Goal: Task Accomplishment & Management: Use online tool/utility

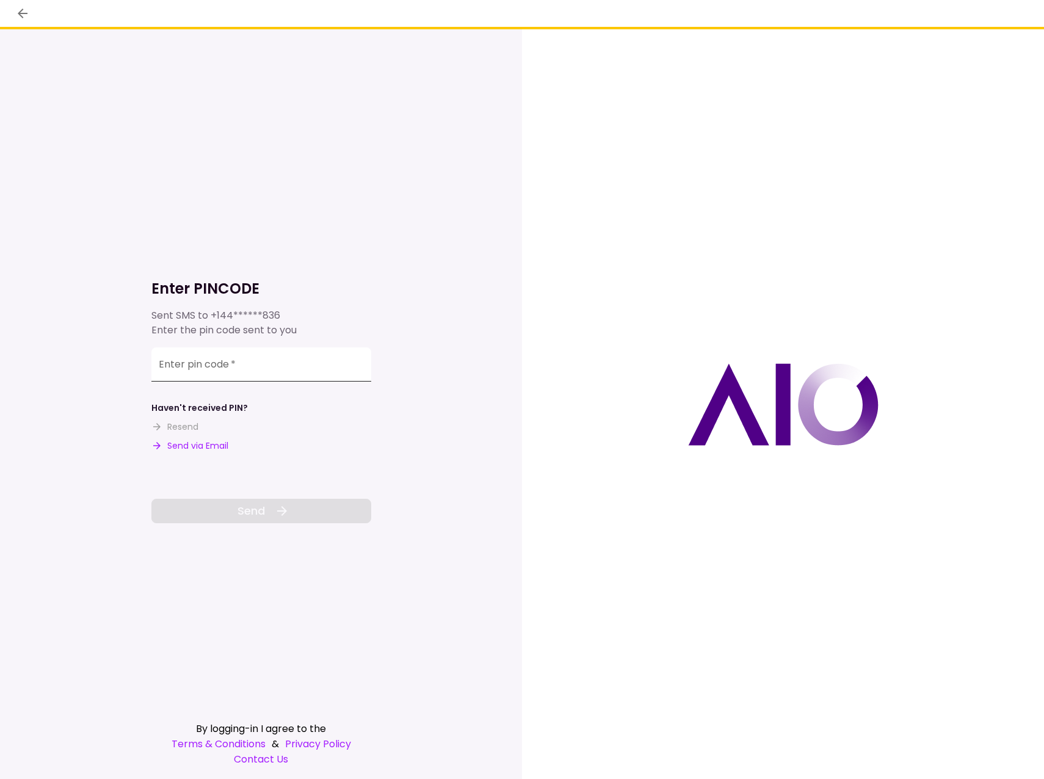
click at [322, 360] on input "Enter pin code   *" at bounding box center [261, 364] width 220 height 34
type input "******"
click at [297, 514] on button "Send" at bounding box center [261, 511] width 220 height 24
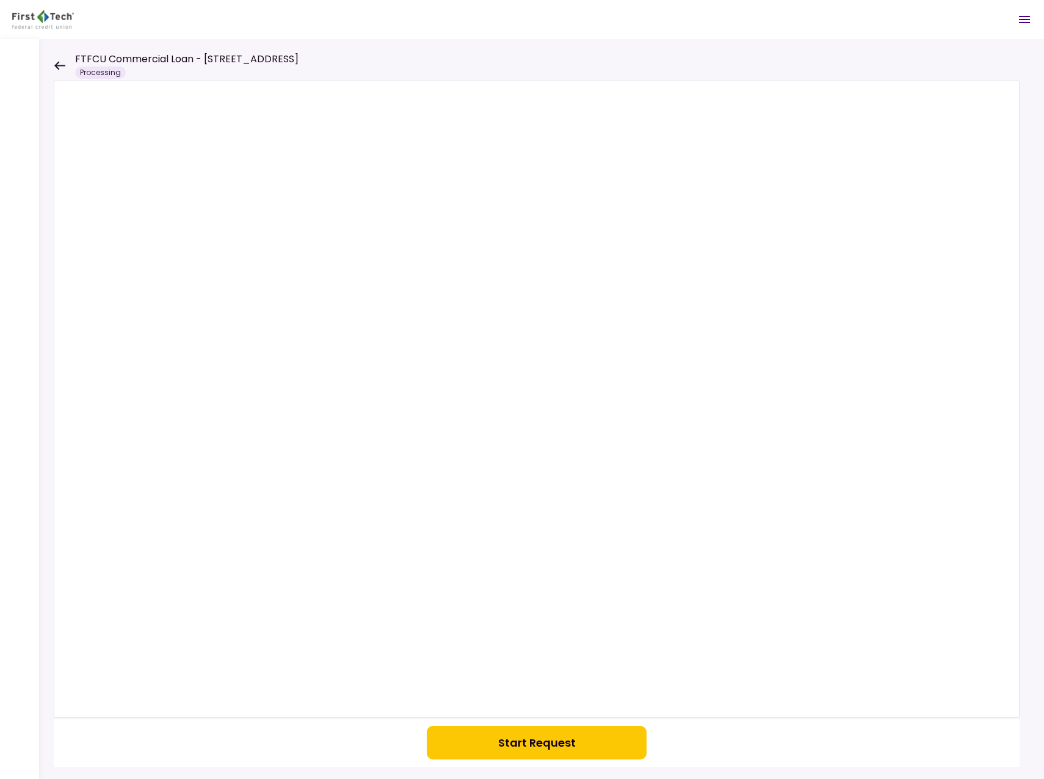
click at [513, 745] on button "Start Request" at bounding box center [537, 743] width 220 height 34
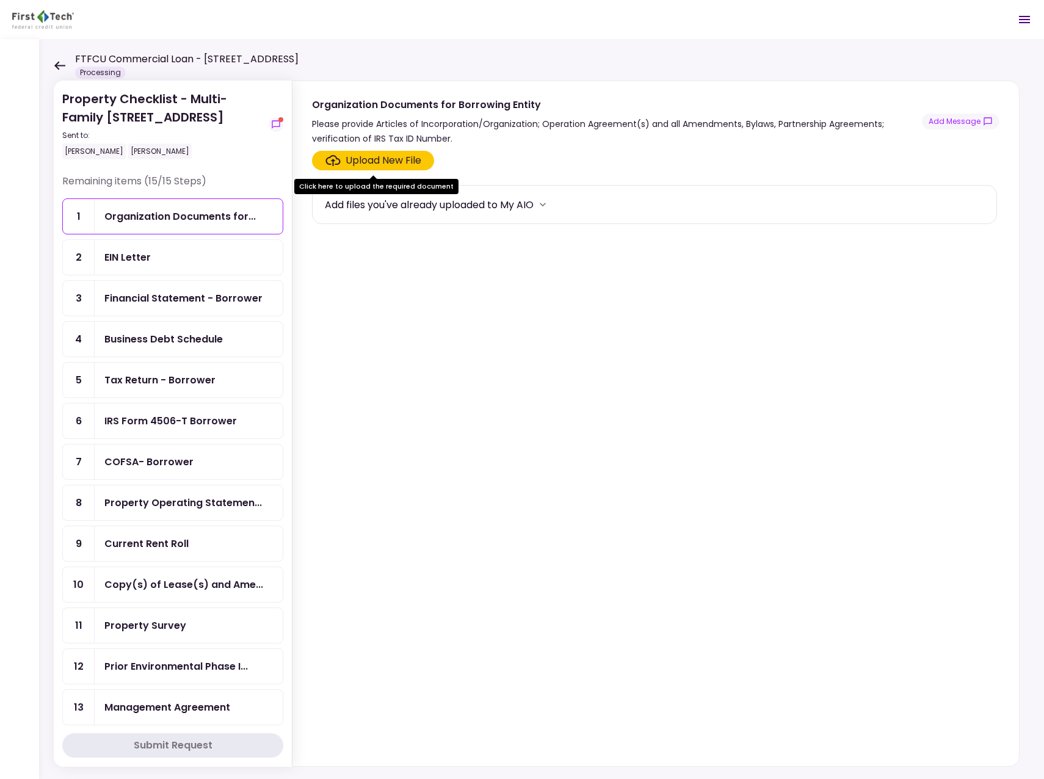
scroll to position [92, 0]
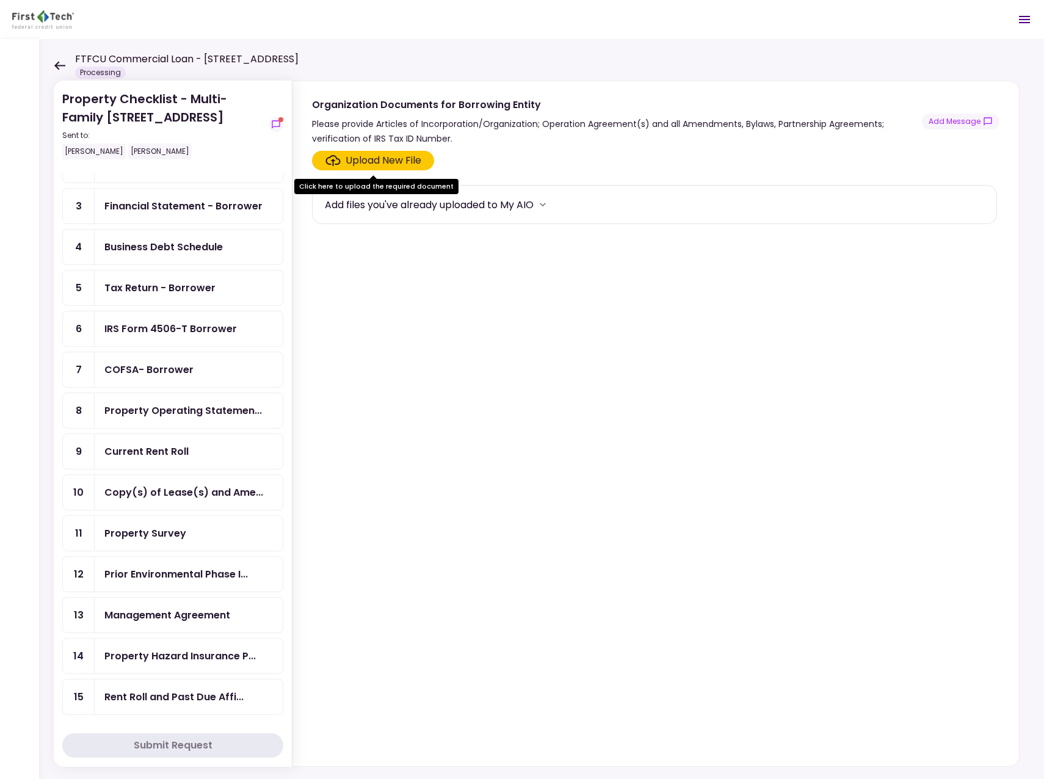
click at [185, 621] on div "Management Agreement" at bounding box center [167, 614] width 126 height 15
